Goal: Navigation & Orientation: Understand site structure

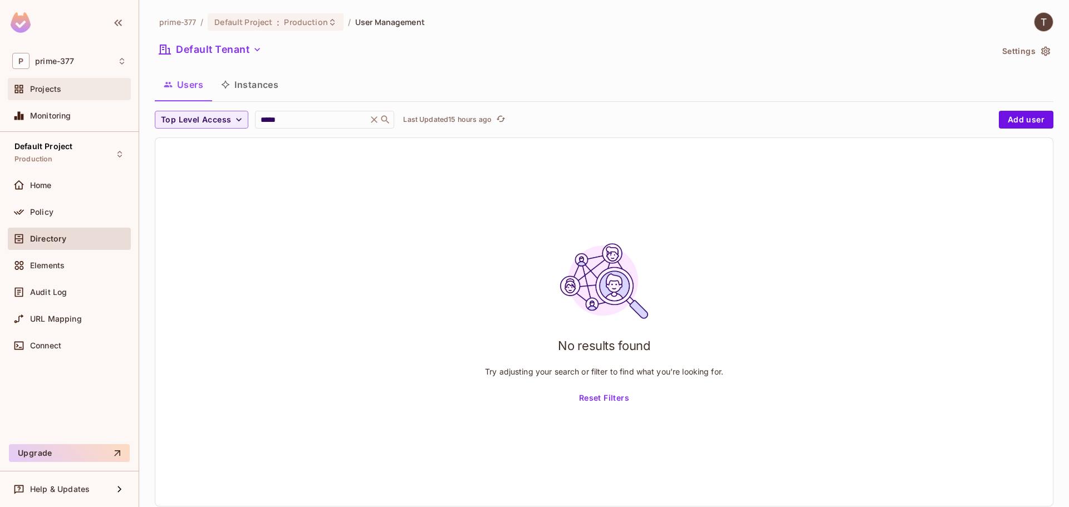
click at [73, 84] on div "Projects" at bounding box center [69, 88] width 114 height 13
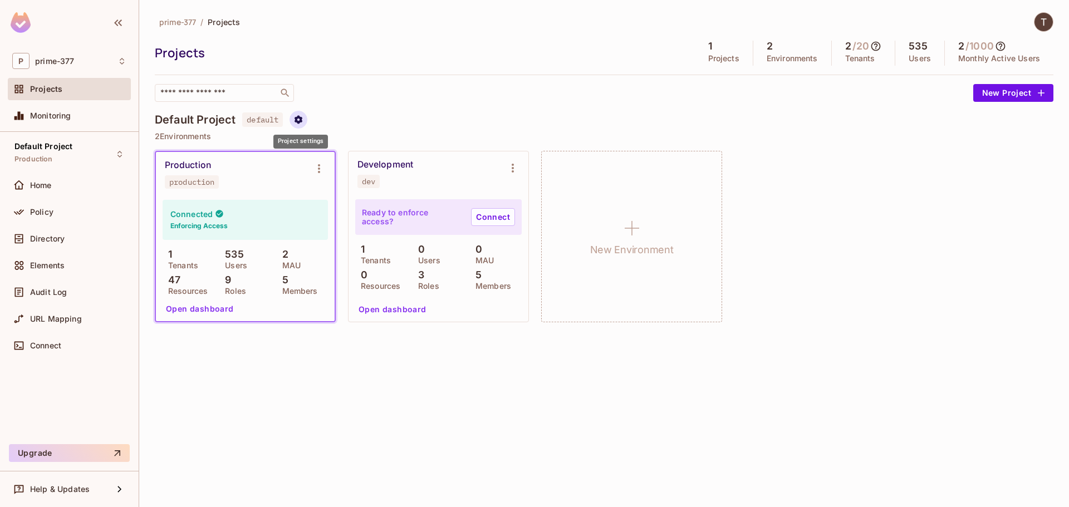
click at [303, 115] on icon "Project settings" at bounding box center [298, 120] width 10 height 10
click at [37, 214] on div at bounding box center [534, 253] width 1069 height 507
click at [41, 208] on span "Policy" at bounding box center [41, 212] width 23 height 9
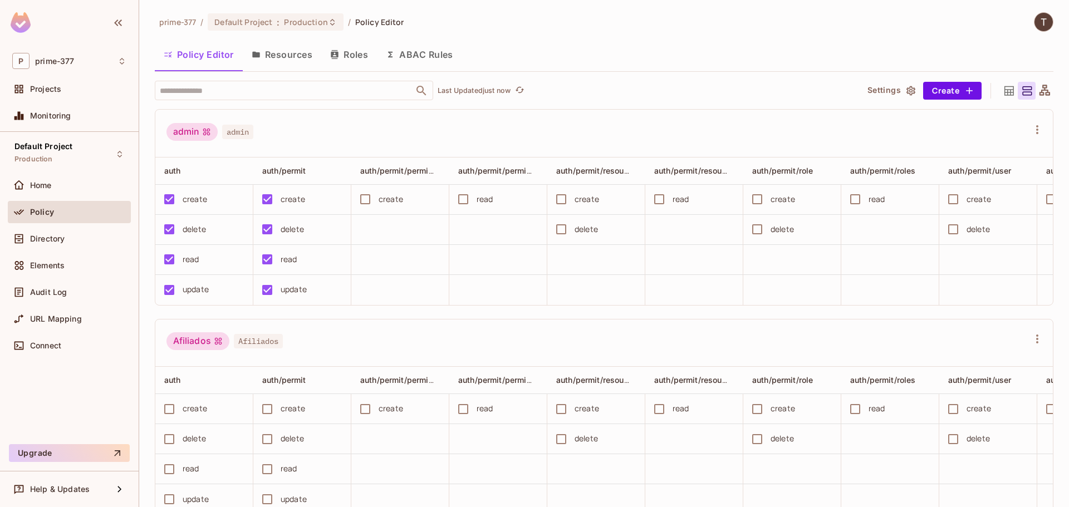
click at [906, 92] on icon "button" at bounding box center [910, 90] width 9 height 9
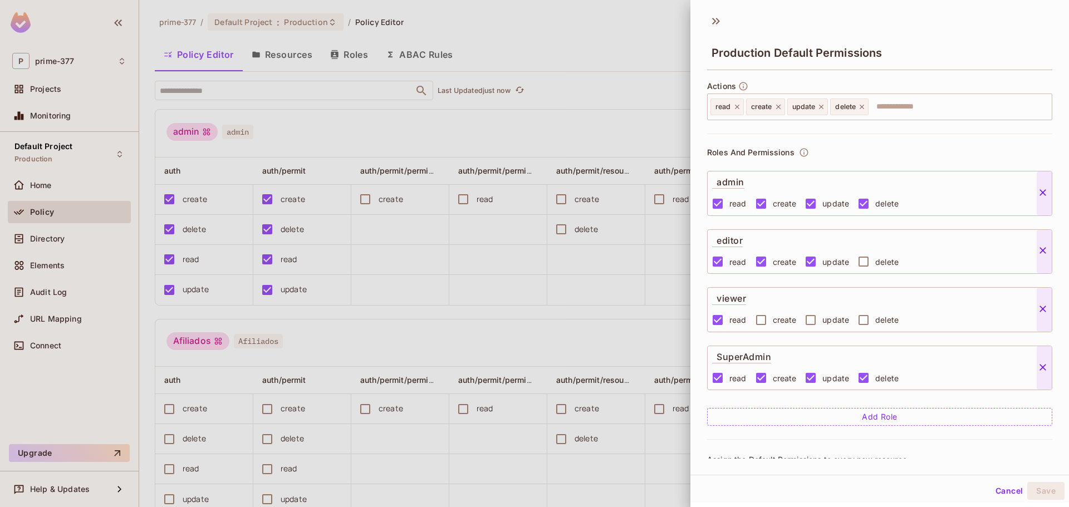
click at [583, 116] on div at bounding box center [534, 253] width 1069 height 507
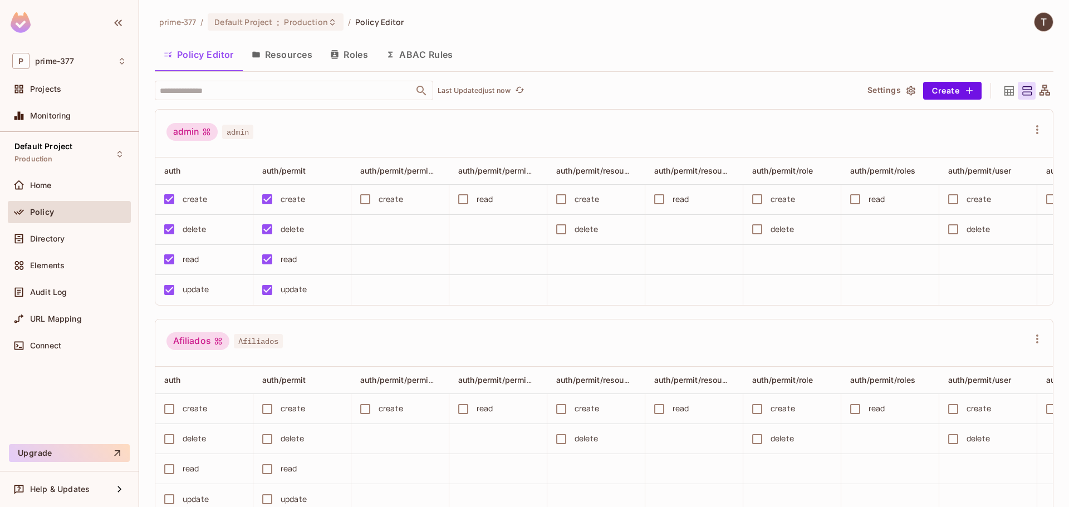
click at [540, 118] on div "admin admin" at bounding box center [603, 134] width 897 height 48
click at [41, 318] on span "URL Mapping" at bounding box center [56, 319] width 52 height 9
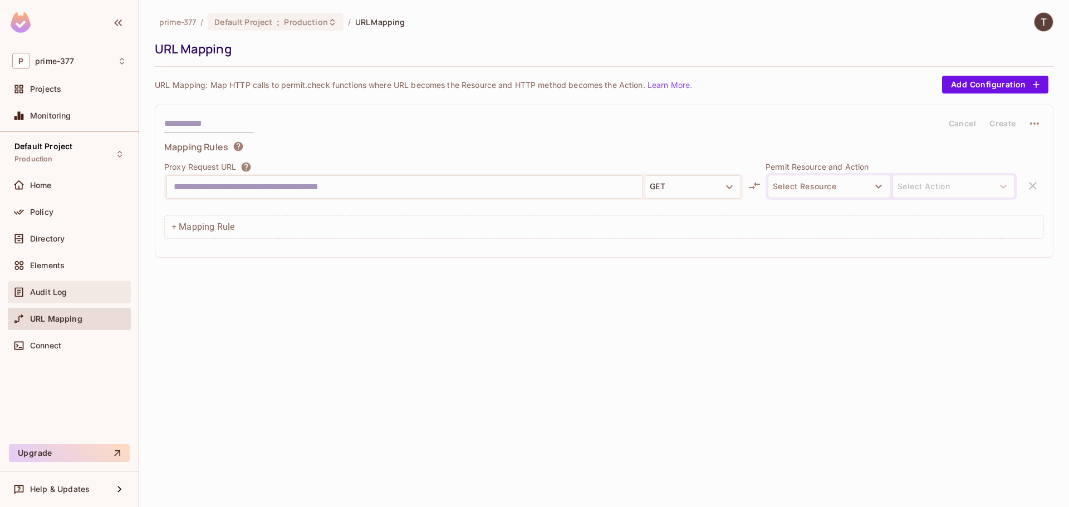
click at [55, 292] on span "Audit Log" at bounding box center [48, 292] width 37 height 9
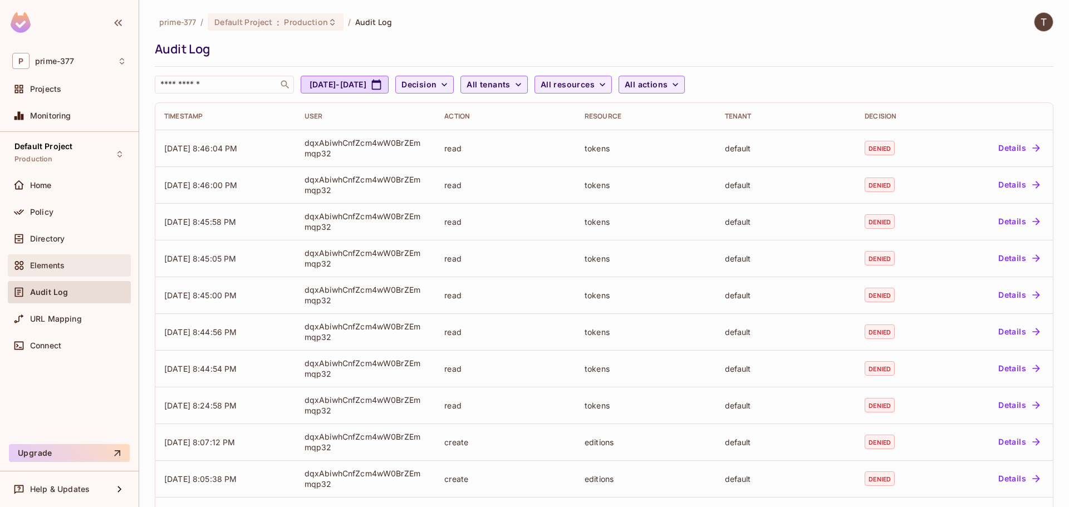
click at [78, 268] on div "Elements" at bounding box center [78, 265] width 96 height 9
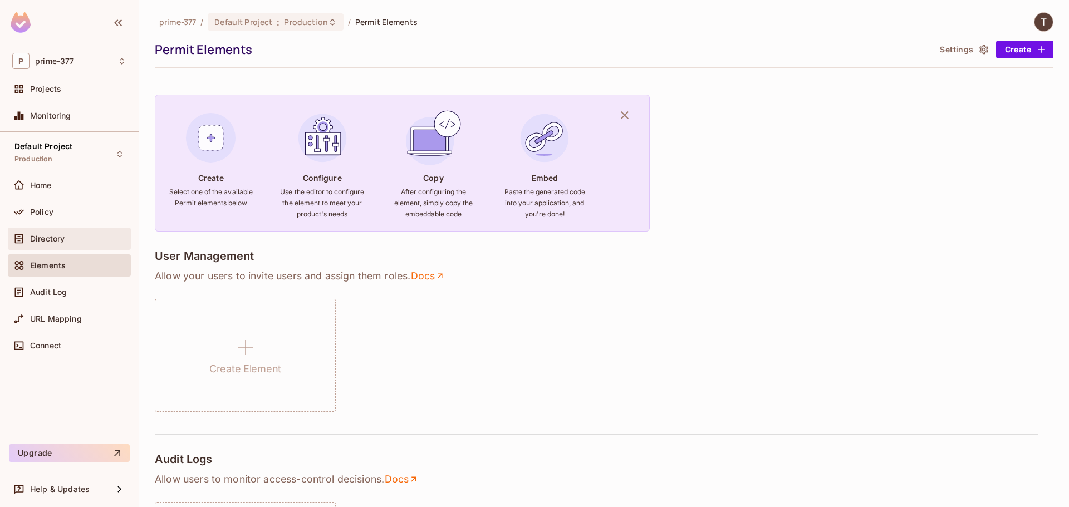
click at [85, 237] on div "Directory" at bounding box center [78, 238] width 96 height 9
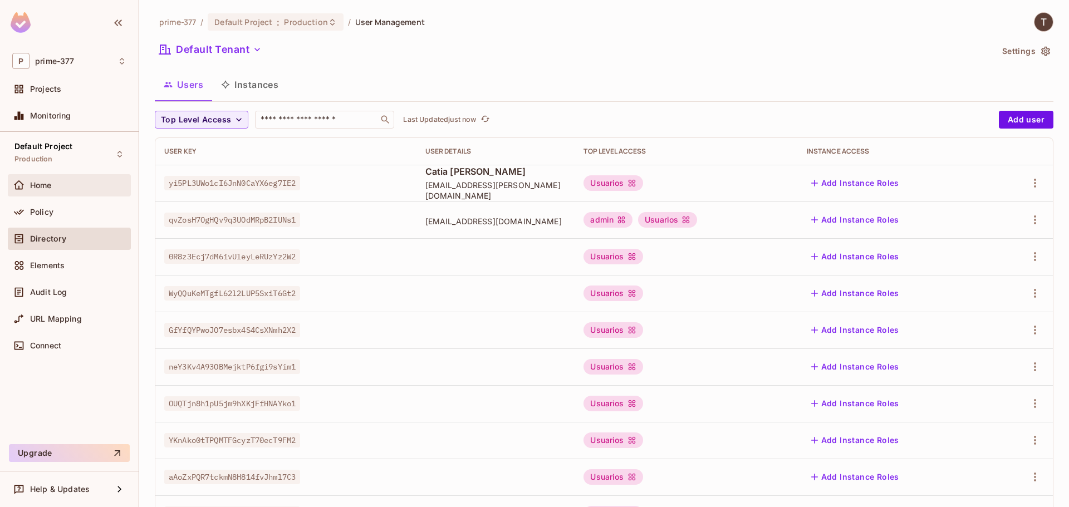
click at [86, 182] on div "Home" at bounding box center [78, 185] width 96 height 9
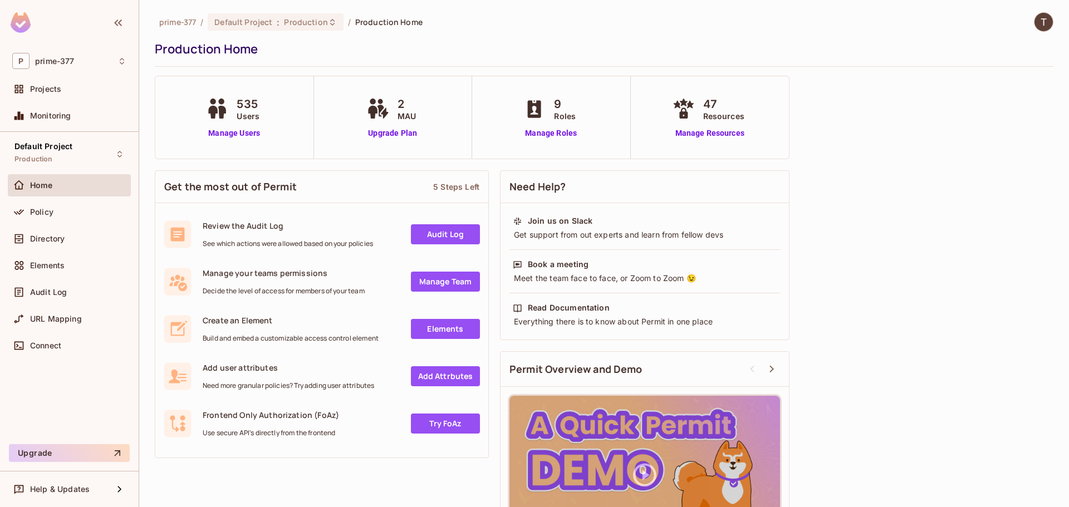
click at [433, 426] on link "Try FoAz" at bounding box center [445, 424] width 69 height 20
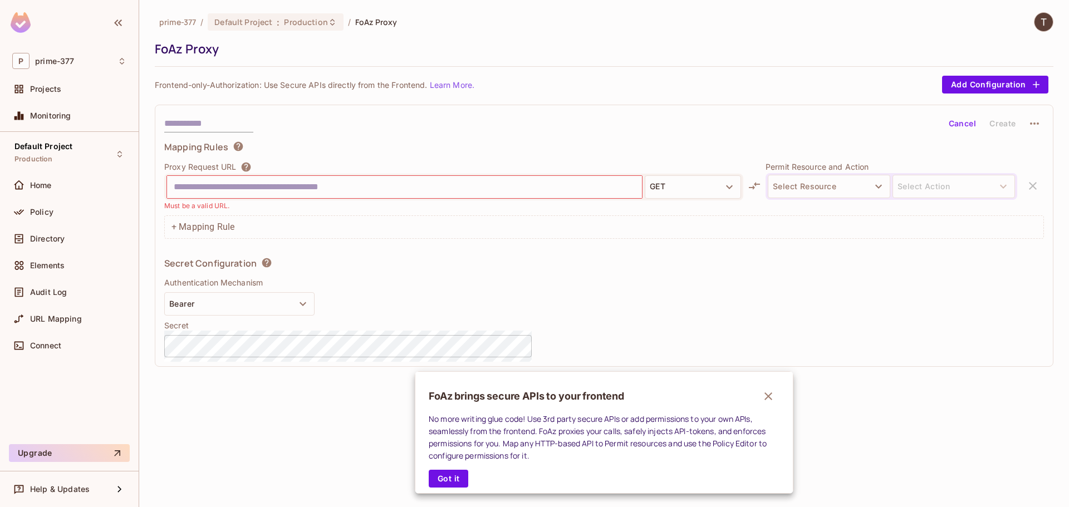
click at [398, 272] on div at bounding box center [534, 253] width 1069 height 507
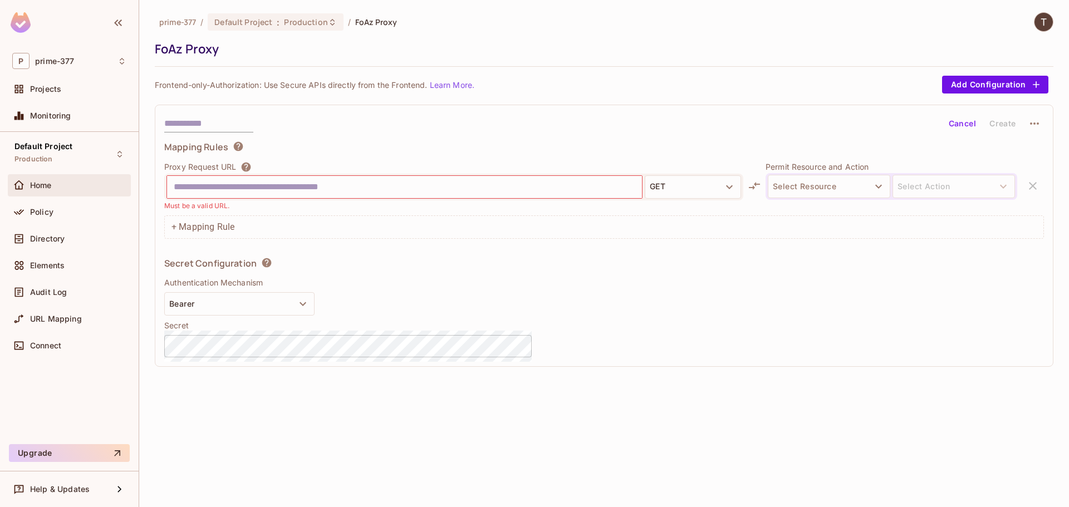
click at [60, 187] on div "Home" at bounding box center [78, 185] width 96 height 9
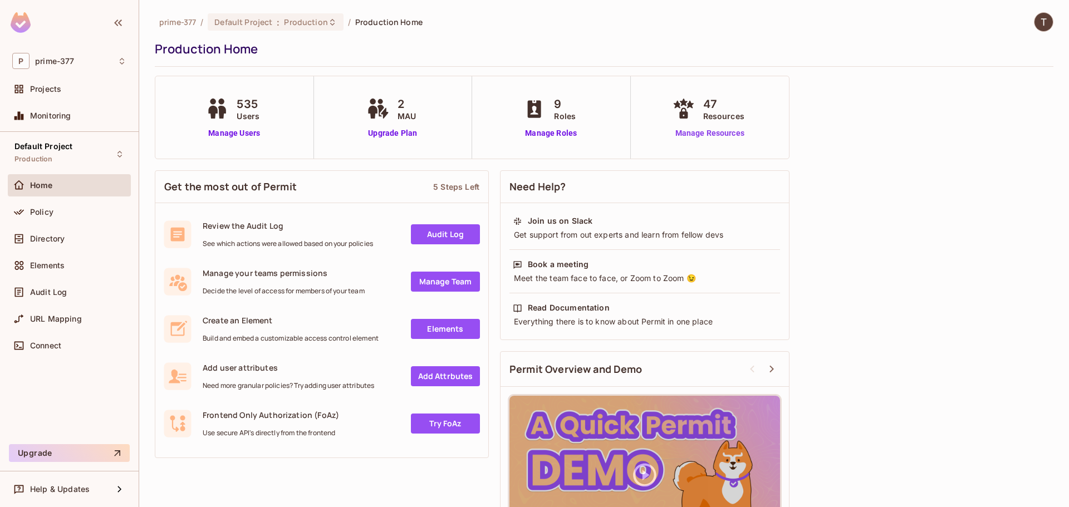
click at [715, 135] on link "Manage Resources" at bounding box center [710, 133] width 80 height 12
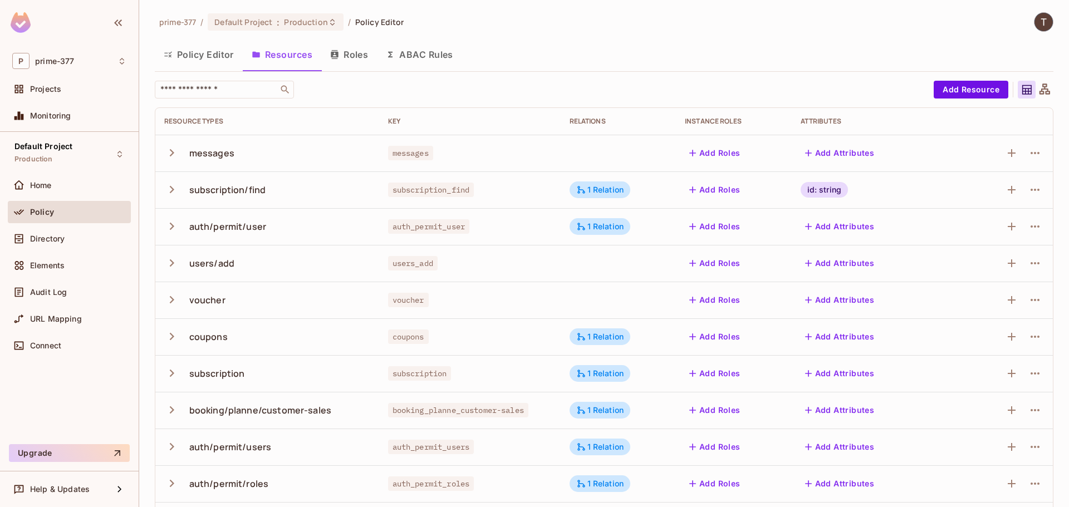
click at [56, 209] on div "Policy" at bounding box center [78, 212] width 96 height 9
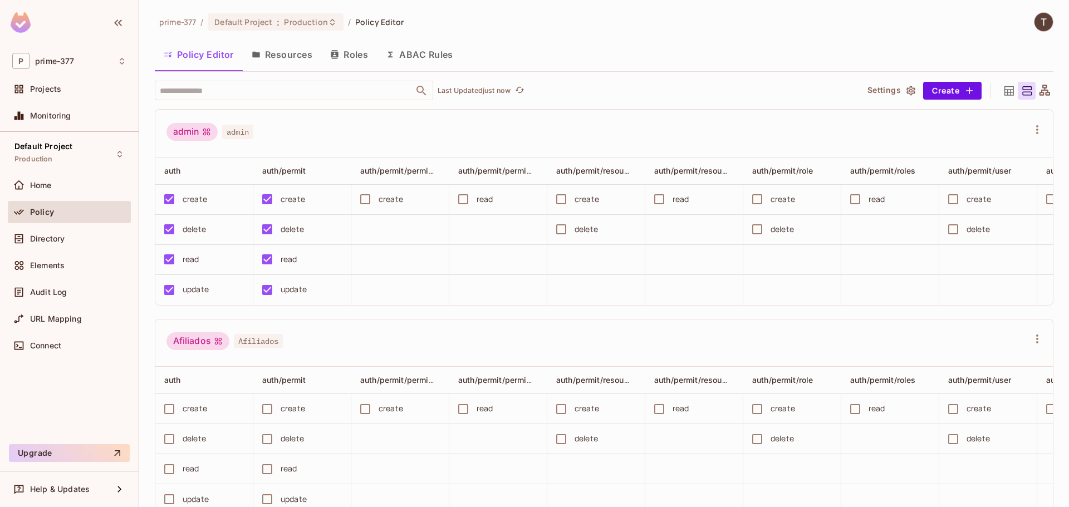
click at [273, 66] on button "Resources" at bounding box center [282, 55] width 78 height 28
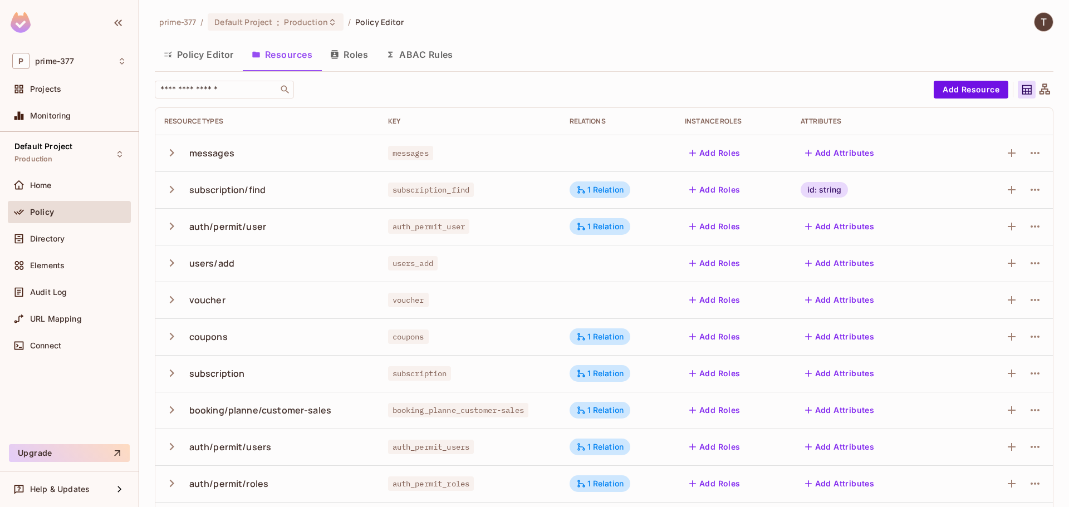
click at [357, 51] on button "Roles" at bounding box center [349, 55] width 56 height 28
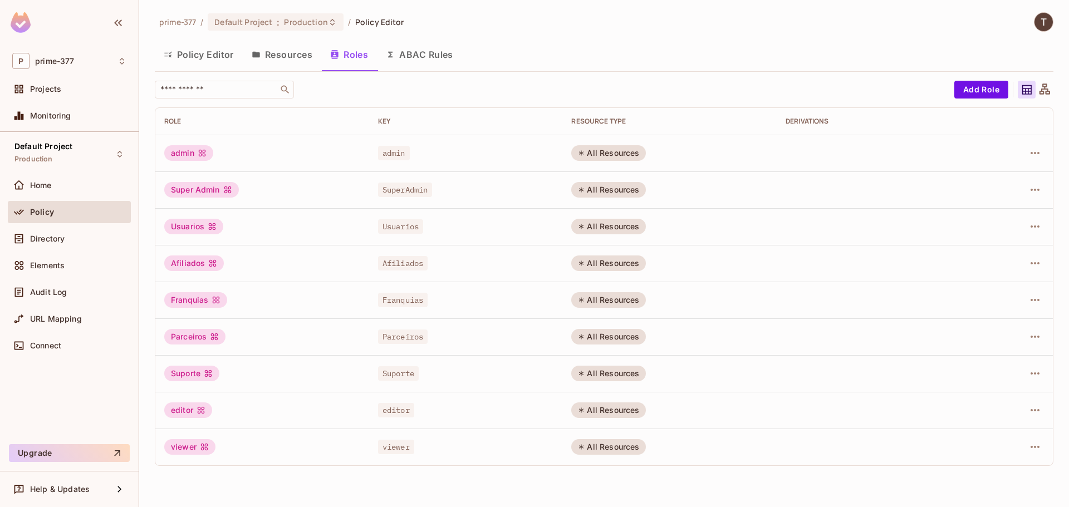
click at [413, 59] on button "ABAC Rules" at bounding box center [419, 55] width 85 height 28
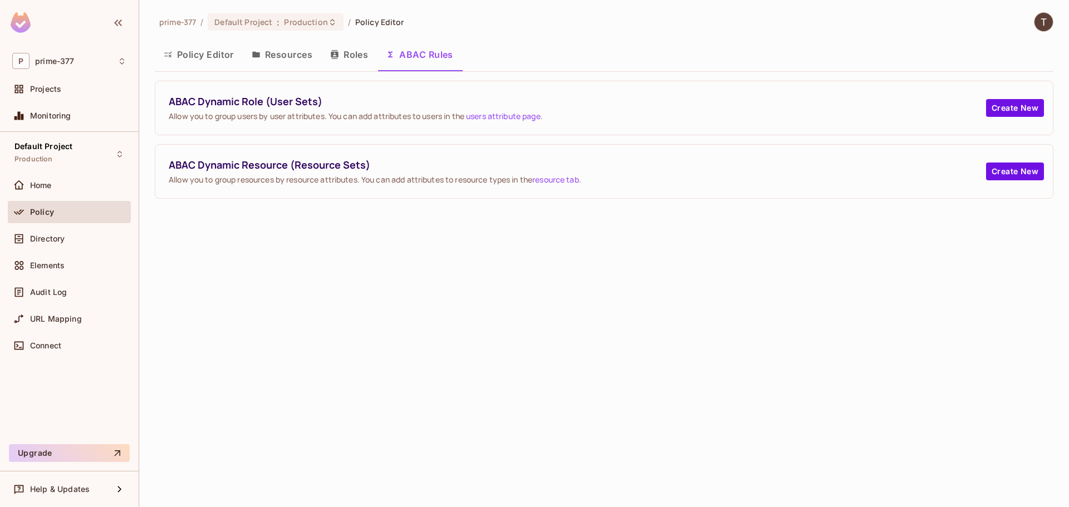
click at [190, 65] on button "Policy Editor" at bounding box center [199, 55] width 88 height 28
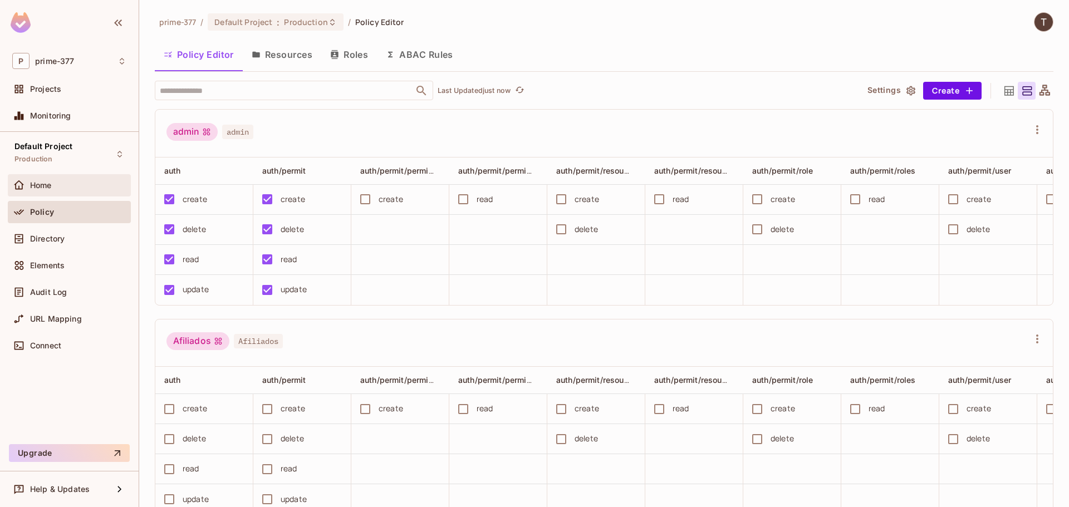
click at [48, 185] on span "Home" at bounding box center [41, 185] width 22 height 9
